Goal: Find contact information: Find contact information

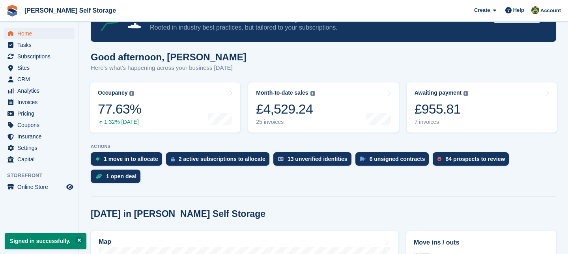
scroll to position [44, 0]
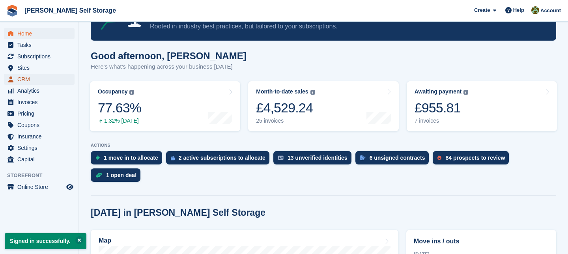
click at [38, 80] on span "CRM" at bounding box center [40, 79] width 47 height 11
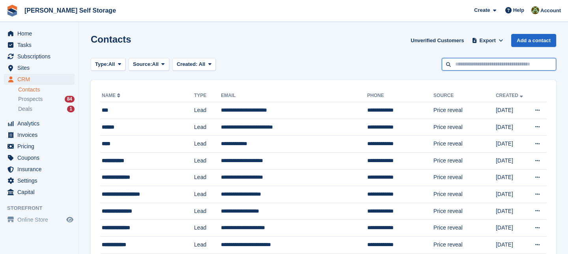
click at [466, 64] on input "text" at bounding box center [499, 64] width 114 height 13
type input "****"
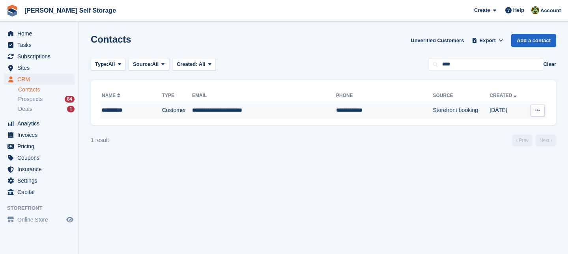
click at [227, 109] on td "**********" at bounding box center [264, 110] width 144 height 17
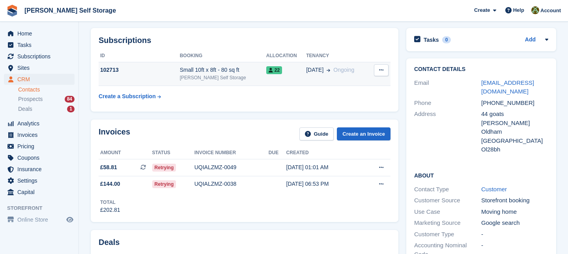
scroll to position [30, 0]
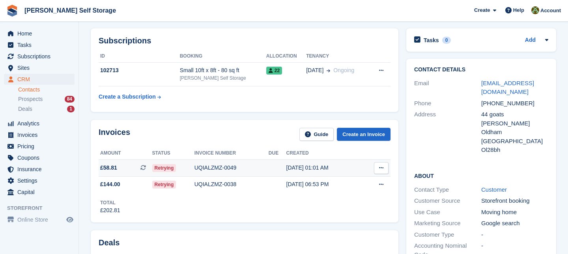
click at [116, 170] on span "£58.81" at bounding box center [108, 168] width 17 height 8
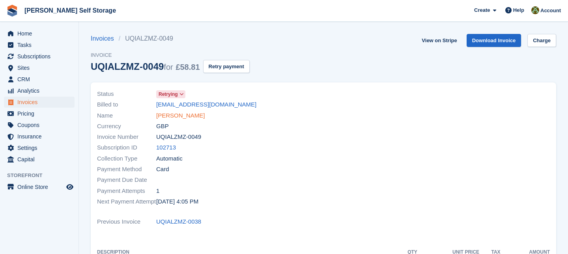
click at [174, 119] on link "[PERSON_NAME]" at bounding box center [180, 115] width 49 height 9
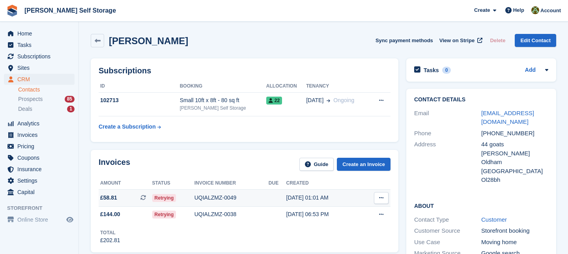
click at [116, 197] on span "£58.81" at bounding box center [108, 198] width 17 height 8
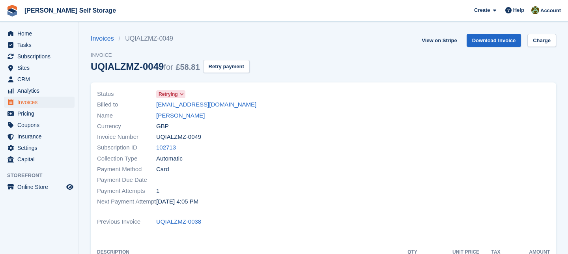
click at [165, 126] on span "GBP" at bounding box center [162, 126] width 13 height 9
click at [172, 117] on link "[PERSON_NAME]" at bounding box center [180, 115] width 49 height 9
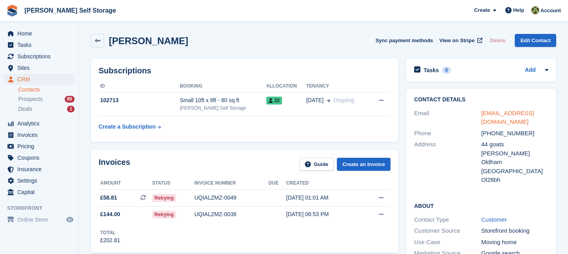
click at [503, 114] on link "[EMAIL_ADDRESS][DOMAIN_NAME]" at bounding box center [508, 118] width 53 height 16
click at [97, 41] on icon at bounding box center [98, 41] width 6 height 6
